Goal: Check status

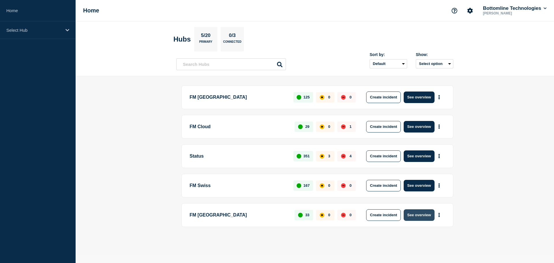
click at [425, 217] on button "See overview" at bounding box center [419, 215] width 31 height 12
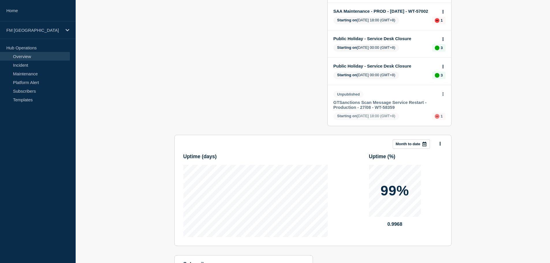
scroll to position [173, 0]
click at [371, 109] on link "GTSanctions Scan Message Service Restart - Production - 27/08 - WT-58359" at bounding box center [386, 104] width 104 height 10
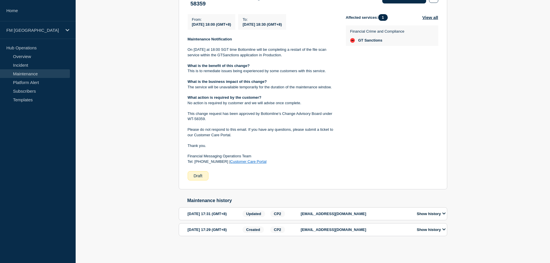
scroll to position [144, 0]
click at [444, 212] on icon at bounding box center [443, 214] width 3 height 4
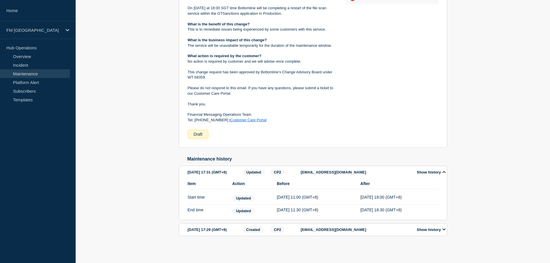
scroll to position [186, 0]
click at [444, 229] on icon at bounding box center [443, 230] width 3 height 4
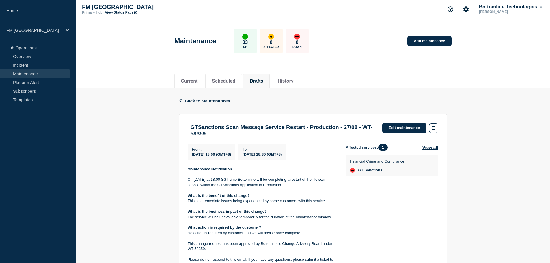
scroll to position [0, 0]
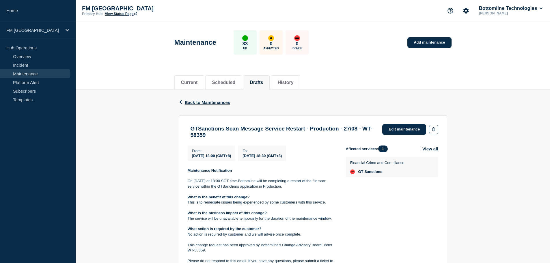
drag, startPoint x: 520, startPoint y: 183, endPoint x: 523, endPoint y: 189, distance: 6.2
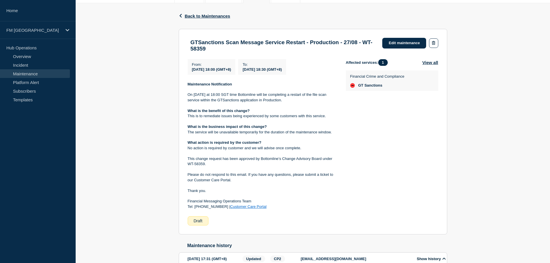
scroll to position [87, 0]
